Goal: Navigation & Orientation: Find specific page/section

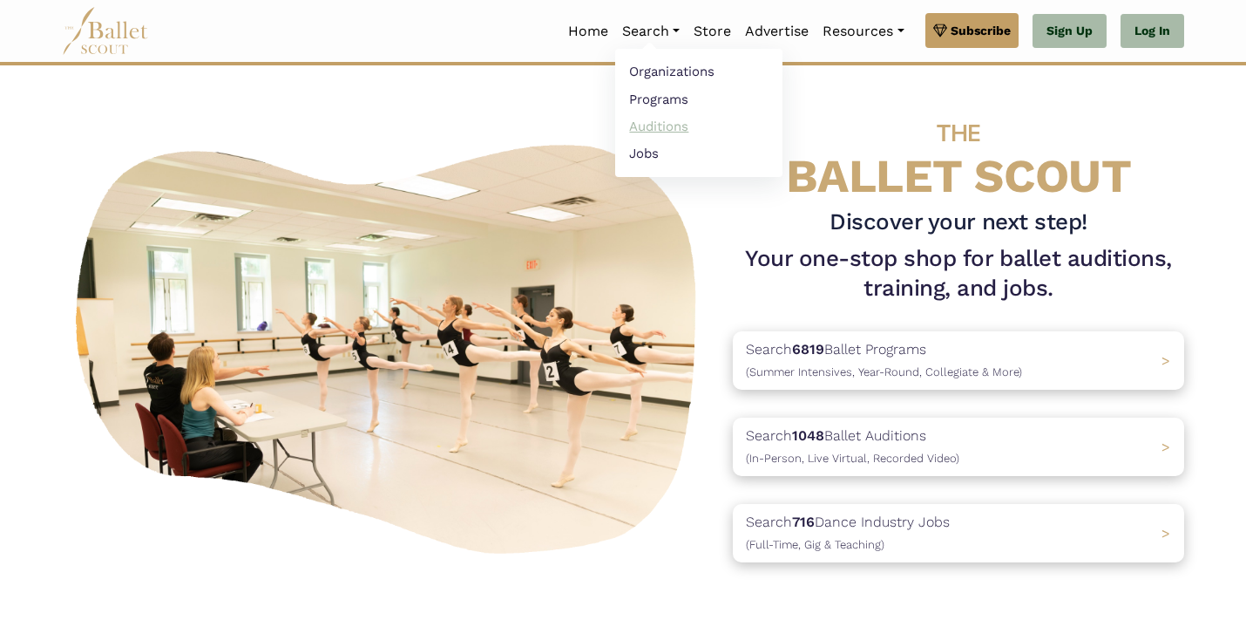
click at [657, 125] on link "Auditions" at bounding box center [698, 125] width 167 height 27
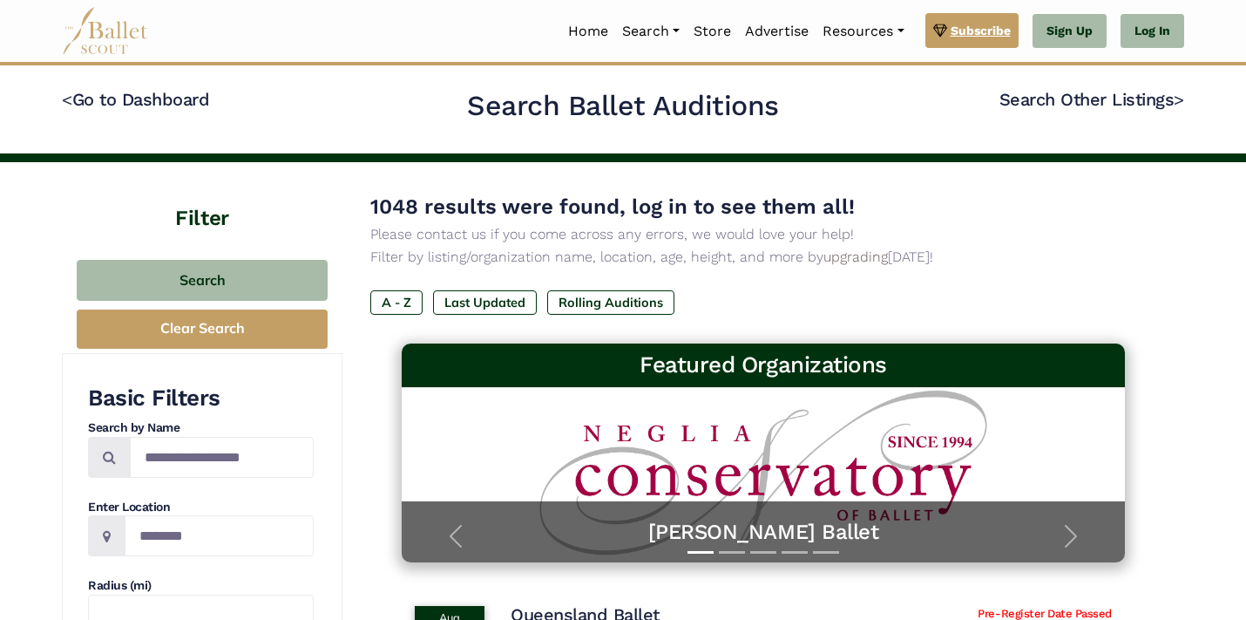
click at [973, 35] on span "Subscribe" at bounding box center [981, 30] width 60 height 19
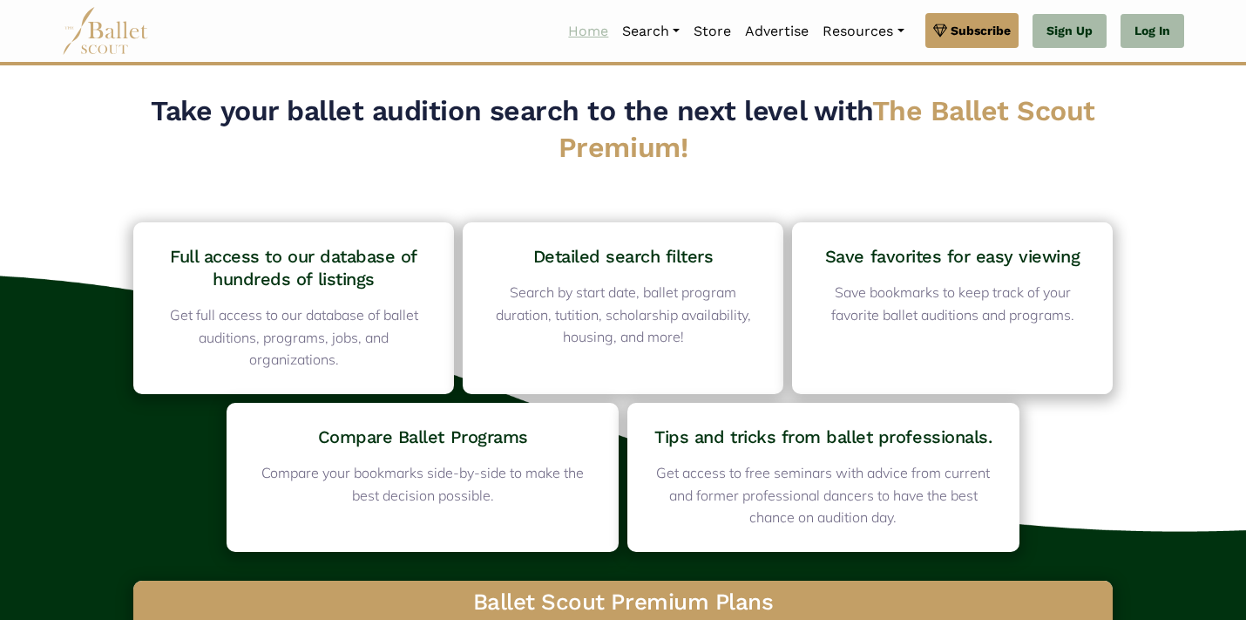
click at [595, 38] on link "Home" at bounding box center [588, 31] width 54 height 37
